Goal: Find specific page/section: Find specific page/section

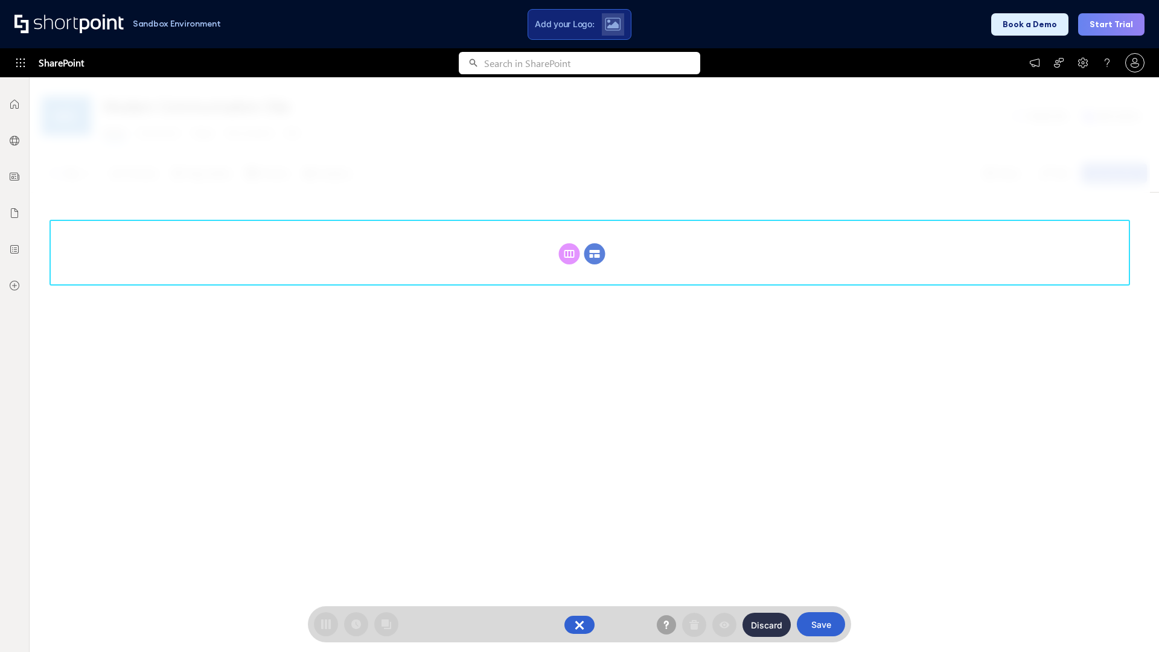
scroll to position [166, 0]
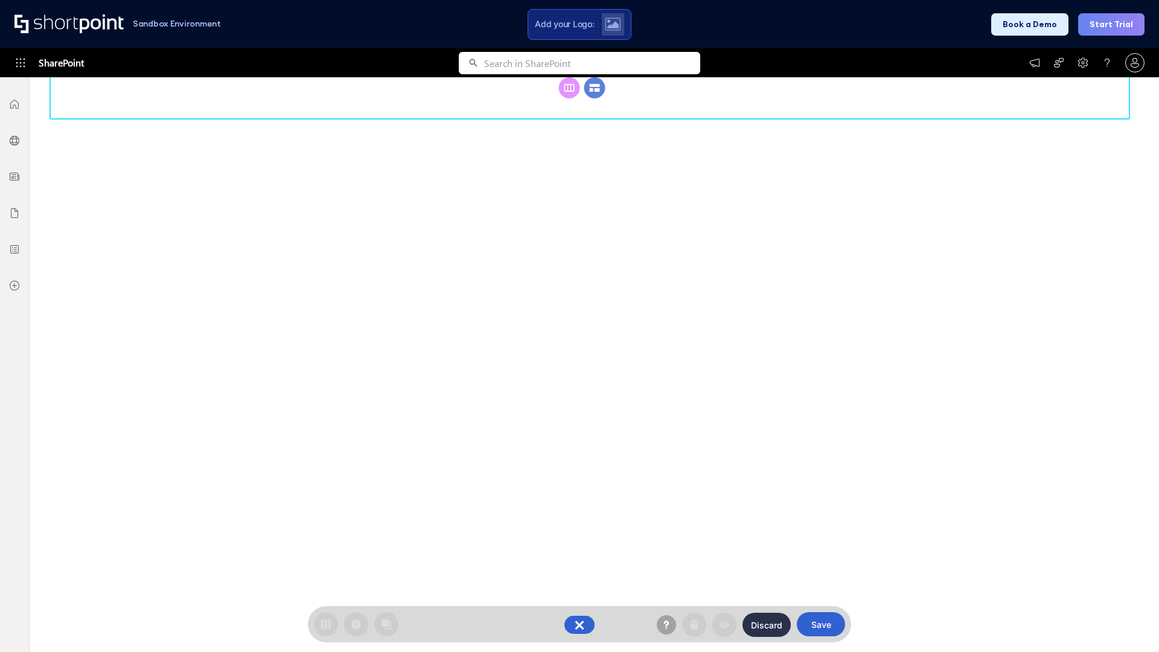
click at [594, 98] on circle at bounding box center [594, 87] width 21 height 21
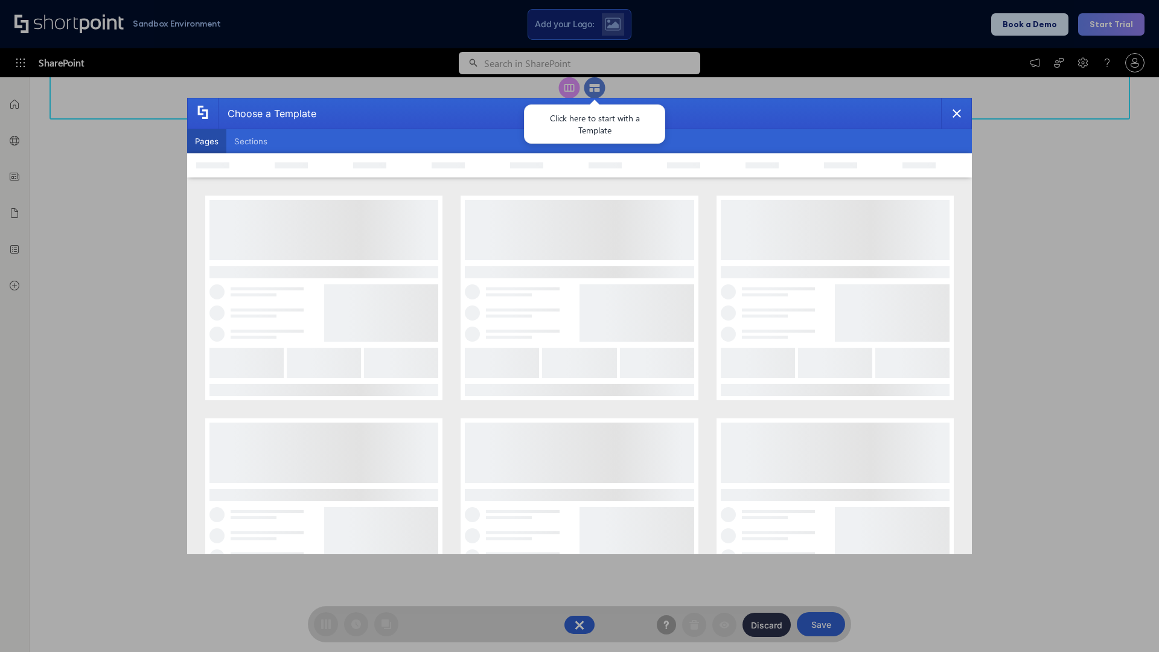
scroll to position [0, 0]
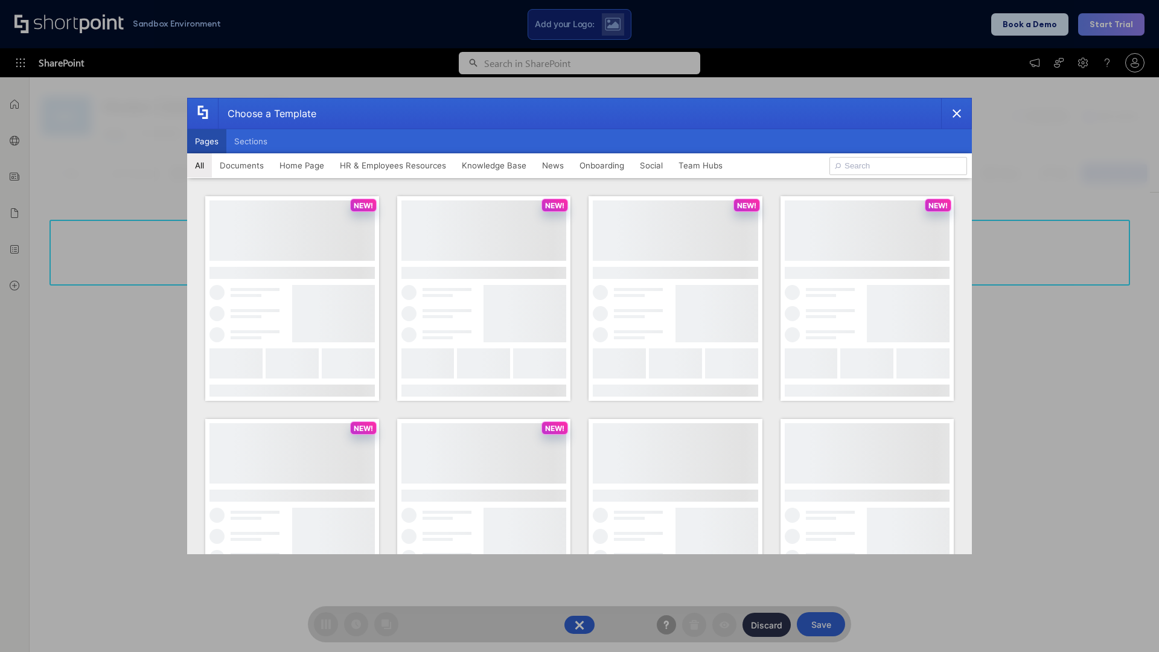
click at [206, 141] on button "Pages" at bounding box center [206, 141] width 39 height 24
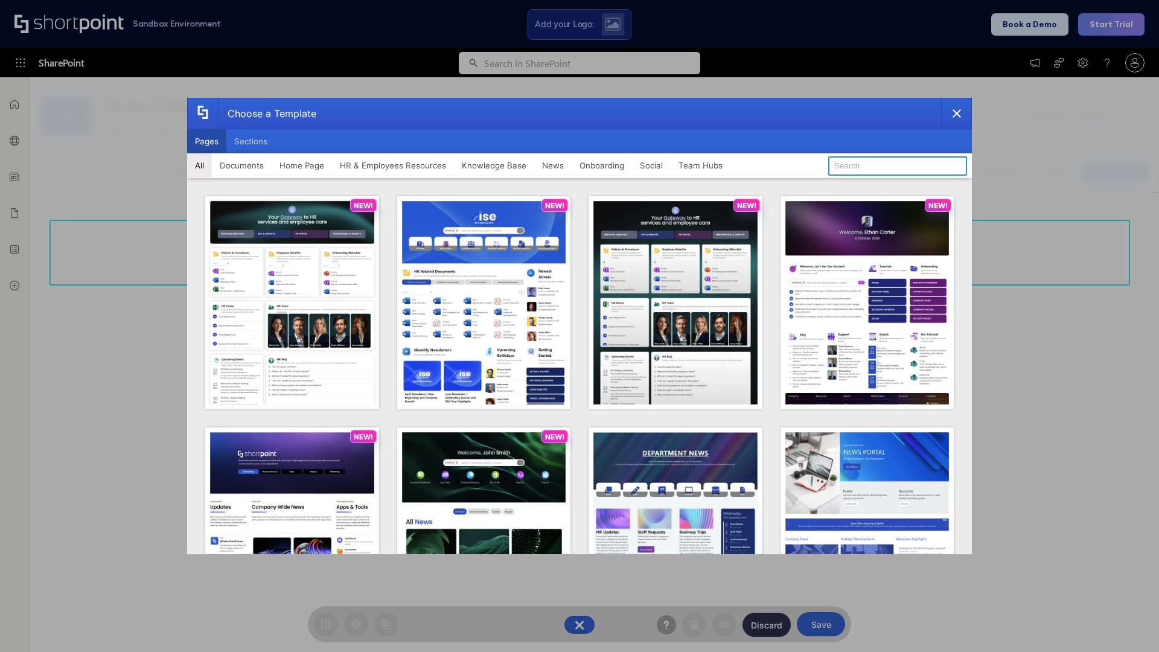
type input "HR 9"
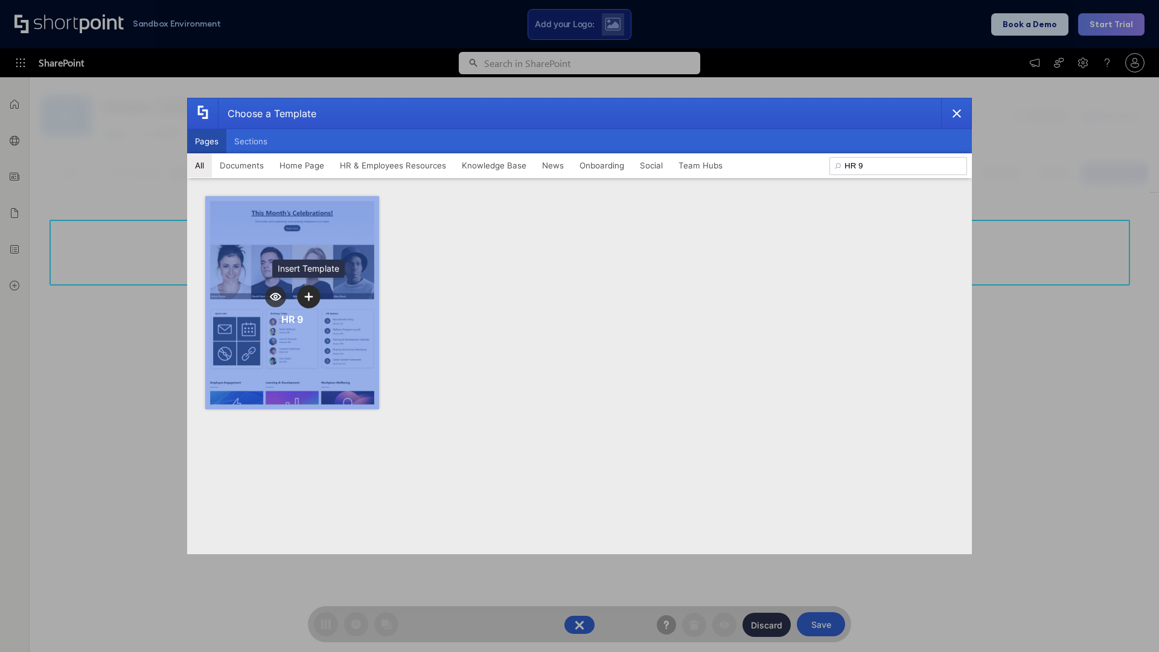
click at [308, 296] on icon "template selector" at bounding box center [308, 296] width 8 height 8
